Goal: Navigation & Orientation: Go to known website

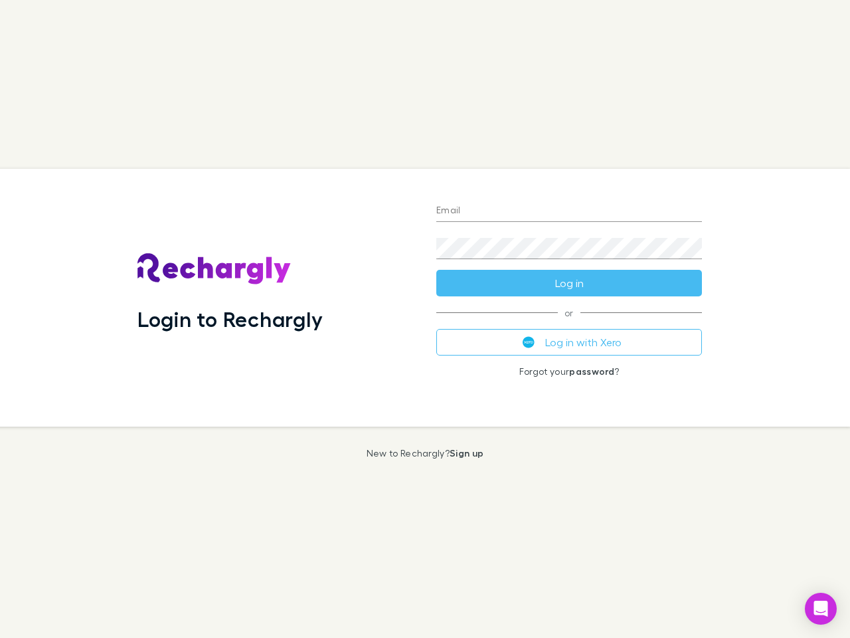
click at [425, 319] on div "Login to Rechargly" at bounding box center [276, 298] width 299 height 258
click at [569, 211] on input "Email" at bounding box center [569, 211] width 266 height 21
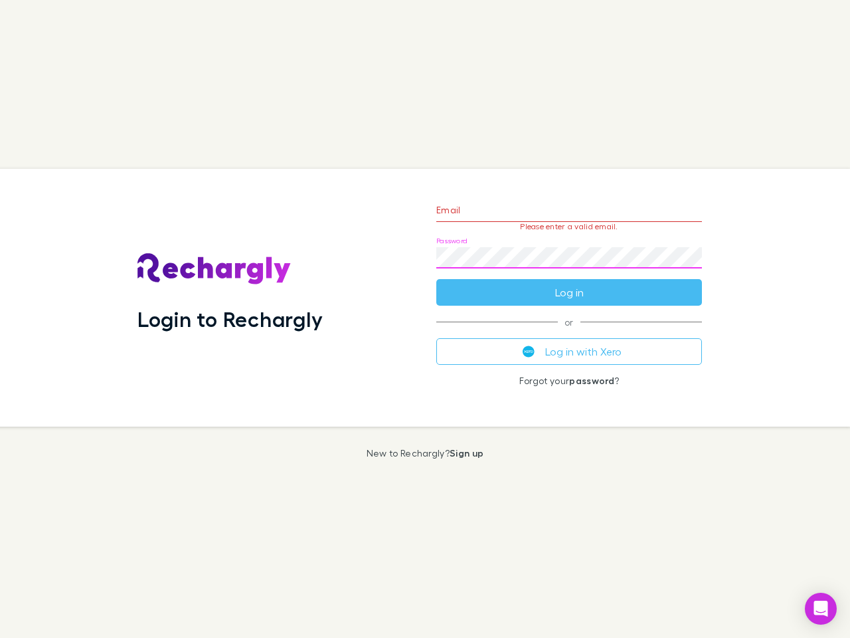
click at [569, 283] on form "Email Please enter a valid email. Password Log in" at bounding box center [569, 248] width 266 height 116
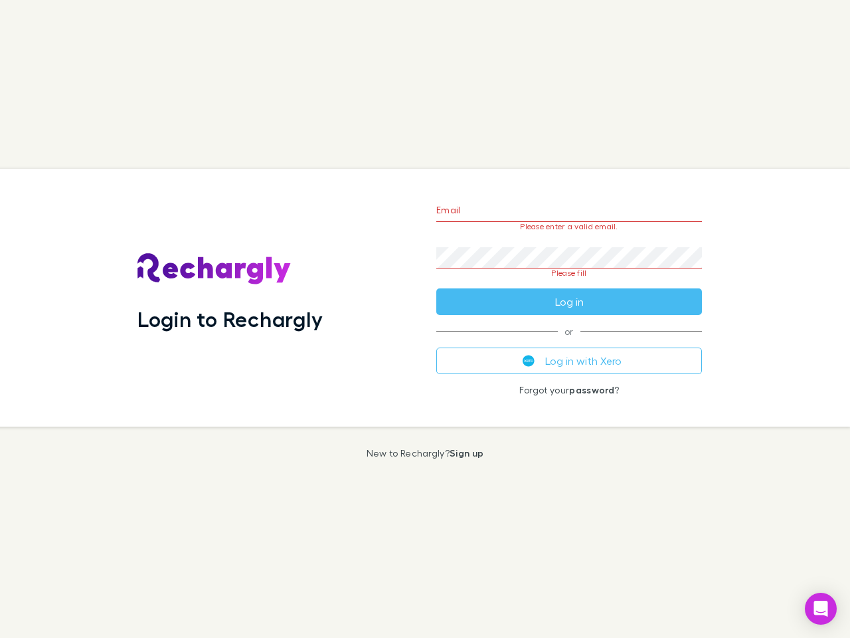
click at [569, 342] on div "Email Please enter a valid email. Password Please fill Log in or Log in with Xe…" at bounding box center [569, 298] width 287 height 258
click at [821, 608] on icon "Open Intercom Messenger" at bounding box center [821, 608] width 14 height 16
